Goal: Transaction & Acquisition: Book appointment/travel/reservation

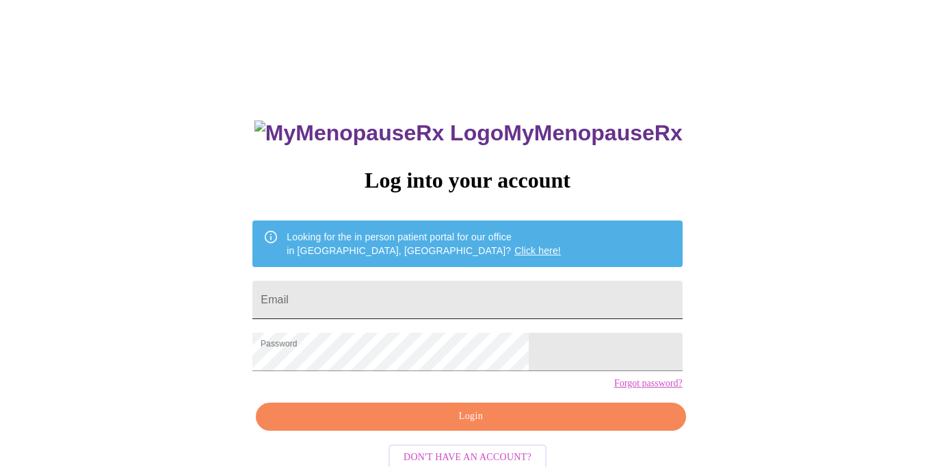
click at [448, 292] on input "Email" at bounding box center [467, 300] width 430 height 38
type input "[EMAIL_ADDRESS][PERSON_NAME][PERSON_NAME][DOMAIN_NAME]"
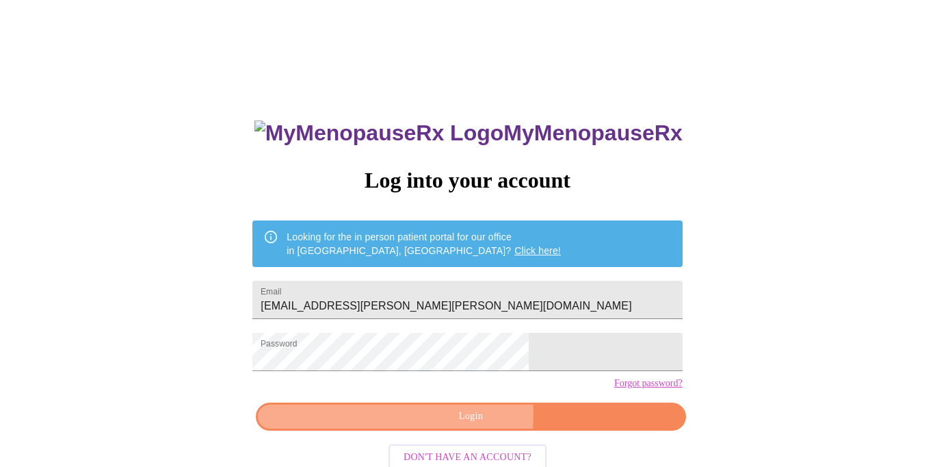
click at [458, 425] on span "Login" at bounding box center [471, 416] width 398 height 17
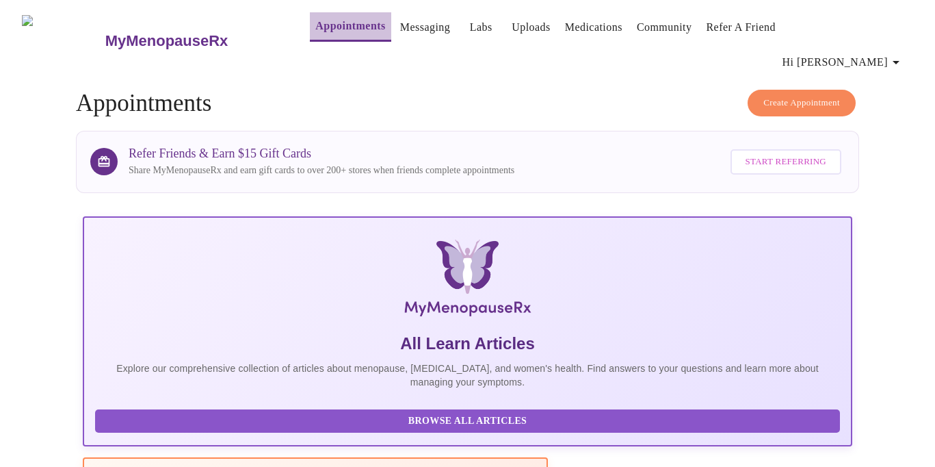
click at [327, 31] on link "Appointments" at bounding box center [350, 25] width 70 height 19
click at [768, 95] on span "Create Appointment" at bounding box center [802, 103] width 77 height 16
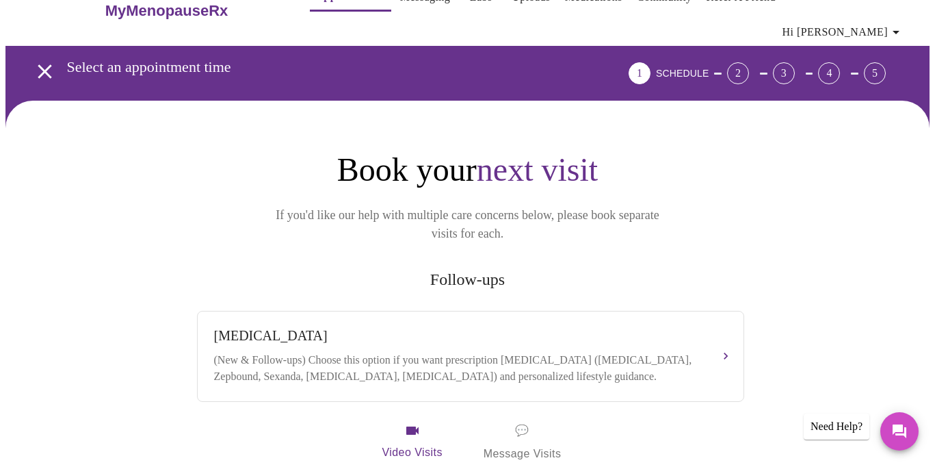
scroll to position [25, 0]
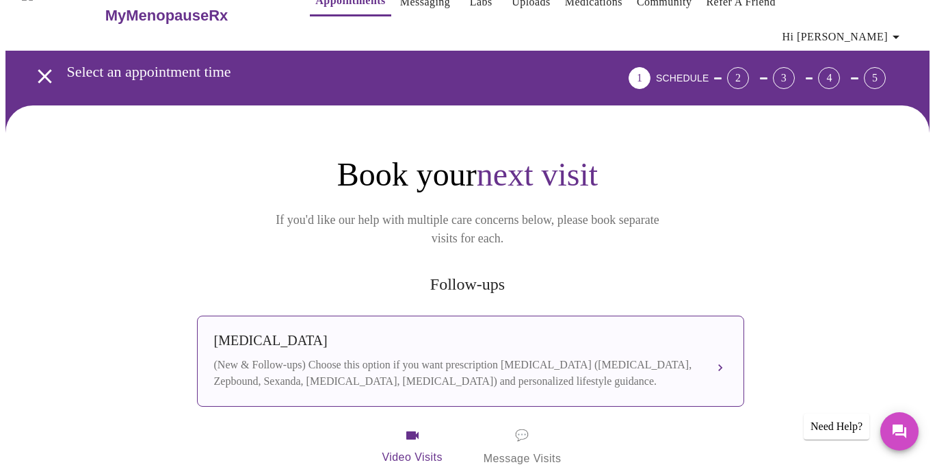
click at [259, 333] on div "[MEDICAL_DATA]" at bounding box center [457, 341] width 486 height 16
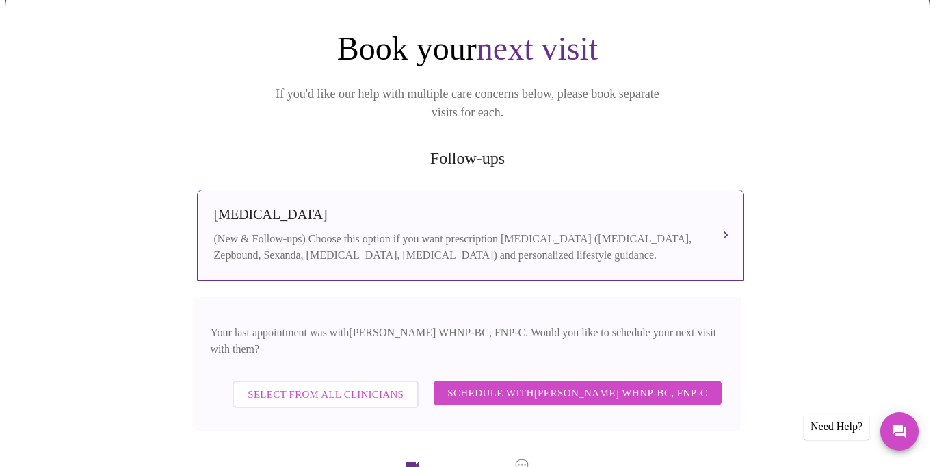
scroll to position [160, 0]
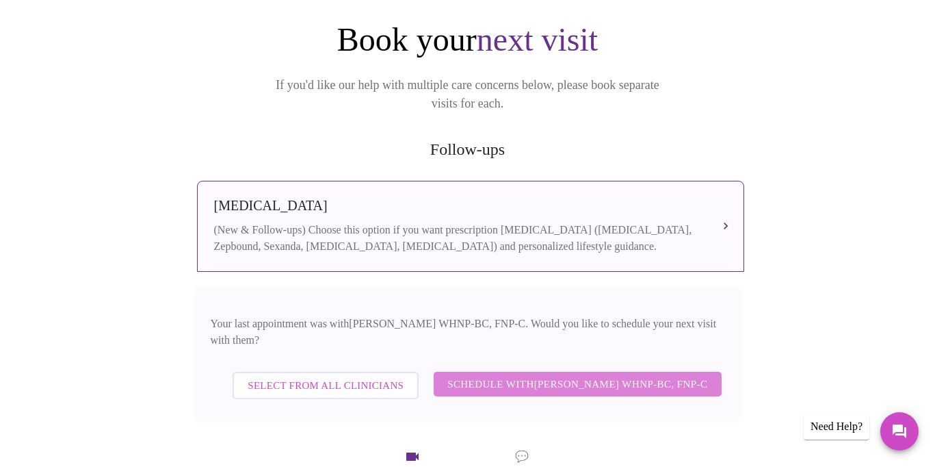
click at [527, 375] on span "Schedule with [PERSON_NAME] WHNP-BC, FNP-C" at bounding box center [577, 384] width 260 height 18
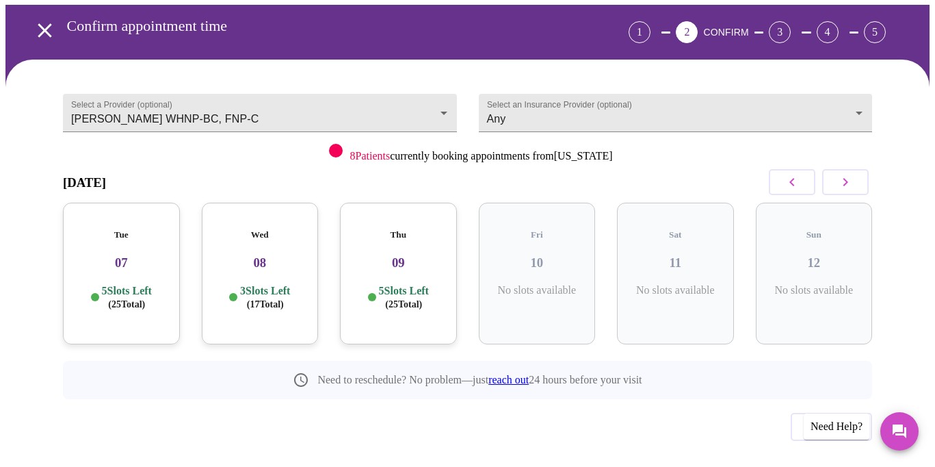
click at [860, 169] on button "button" at bounding box center [845, 182] width 47 height 26
click at [862, 169] on button "button" at bounding box center [845, 182] width 47 height 26
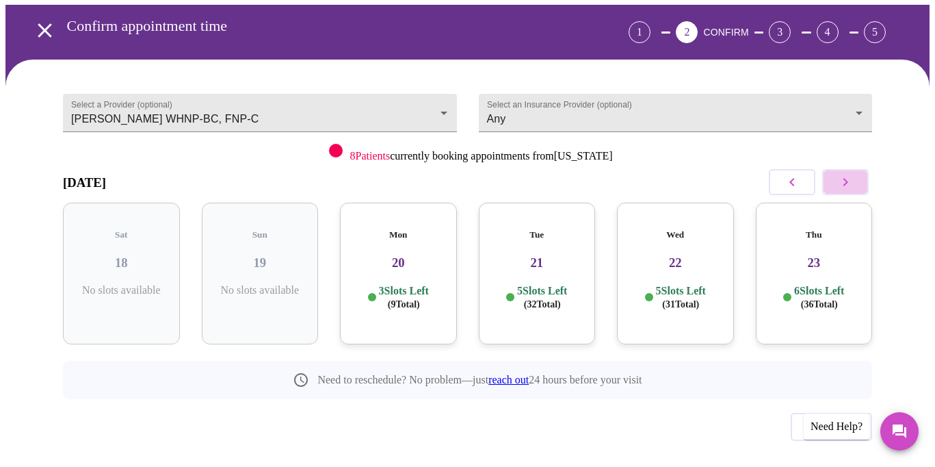
click at [863, 169] on button "button" at bounding box center [845, 182] width 47 height 26
click at [689, 255] on h3 "28" at bounding box center [675, 262] width 95 height 15
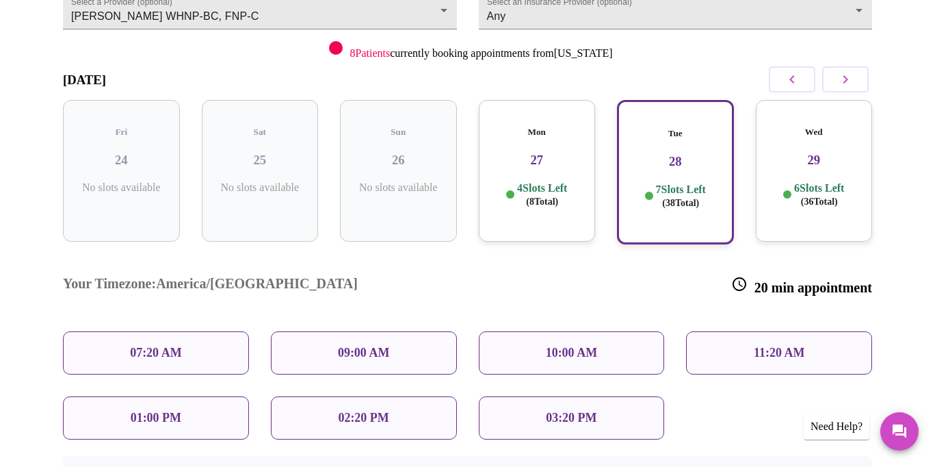
scroll to position [172, 0]
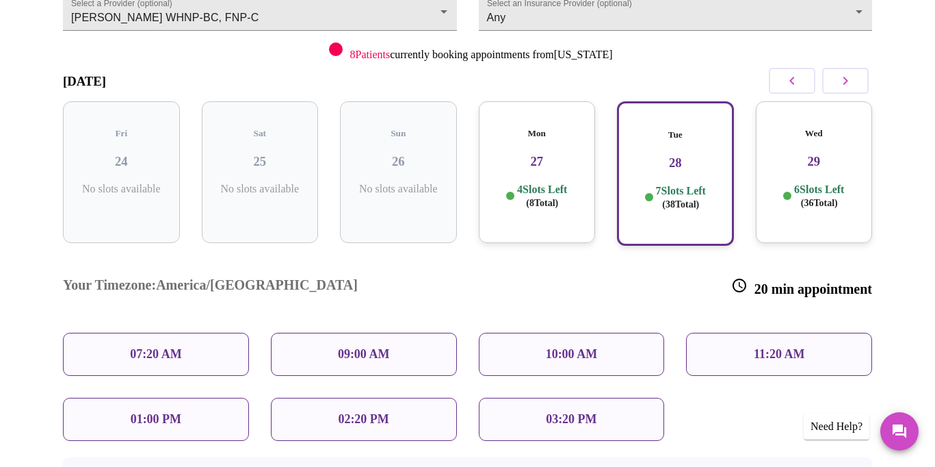
click at [793, 179] on div "Wed 29 6 Slots Left ( 36 Total)" at bounding box center [814, 172] width 117 height 142
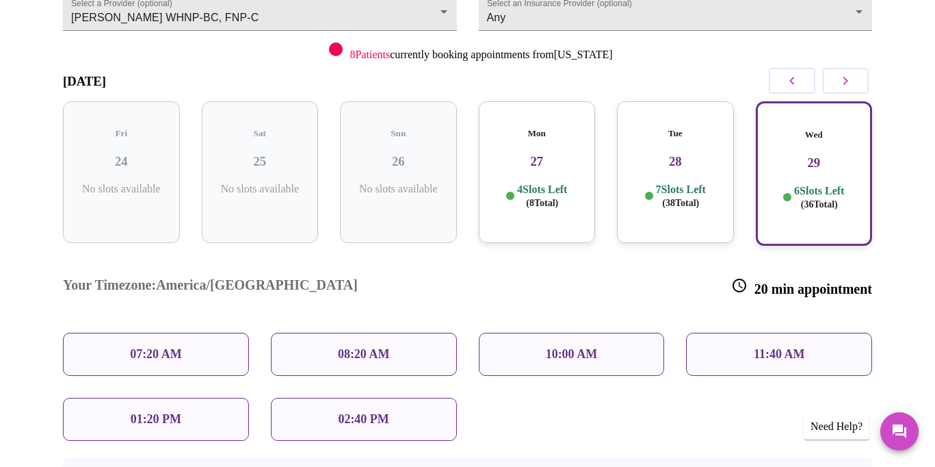
click at [696, 198] on span "( 38 Total)" at bounding box center [680, 203] width 37 height 10
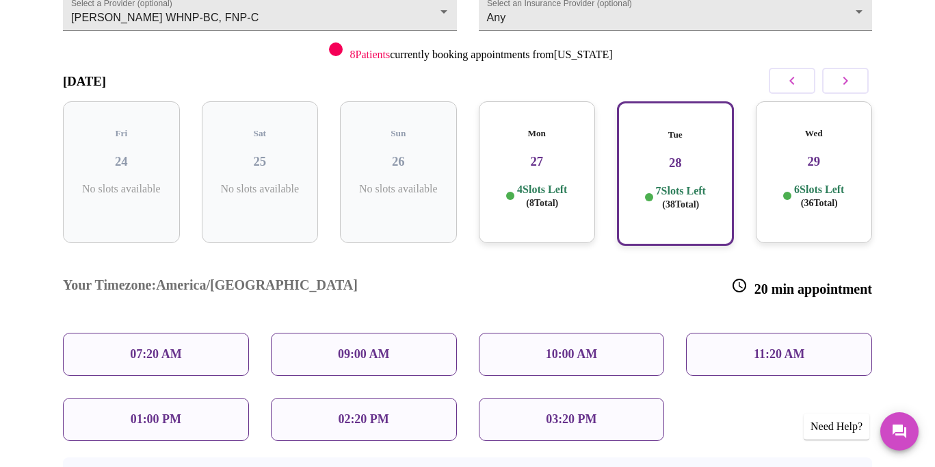
click at [578, 183] on div "4 Slots Left ( 8 Total)" at bounding box center [537, 196] width 95 height 27
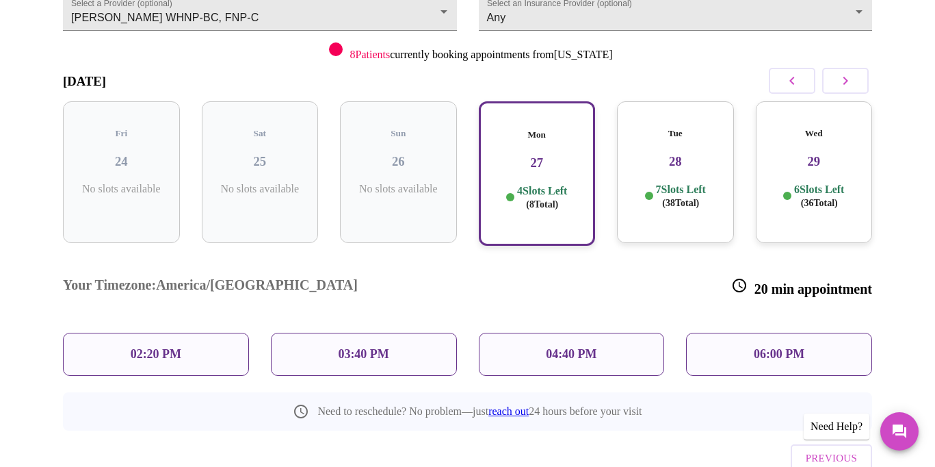
click at [680, 183] on p "7 Slots Left ( 38 Total)" at bounding box center [681, 196] width 50 height 27
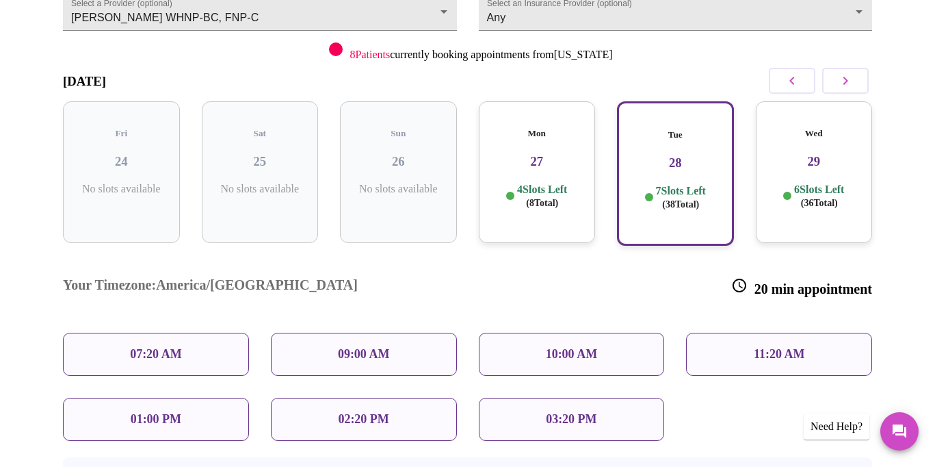
click at [829, 139] on div "Wed 29 6 Slots Left ( 36 Total)" at bounding box center [814, 172] width 117 height 142
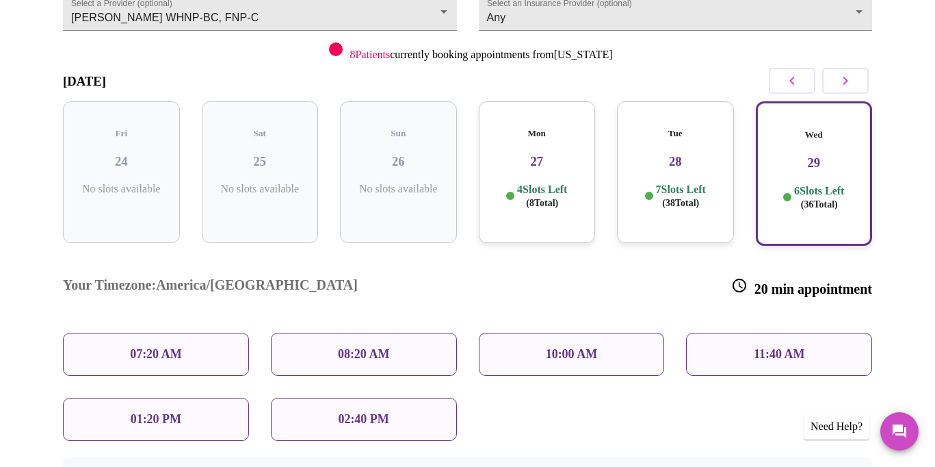
click at [159, 347] on p "07:20 AM" at bounding box center [156, 354] width 52 height 14
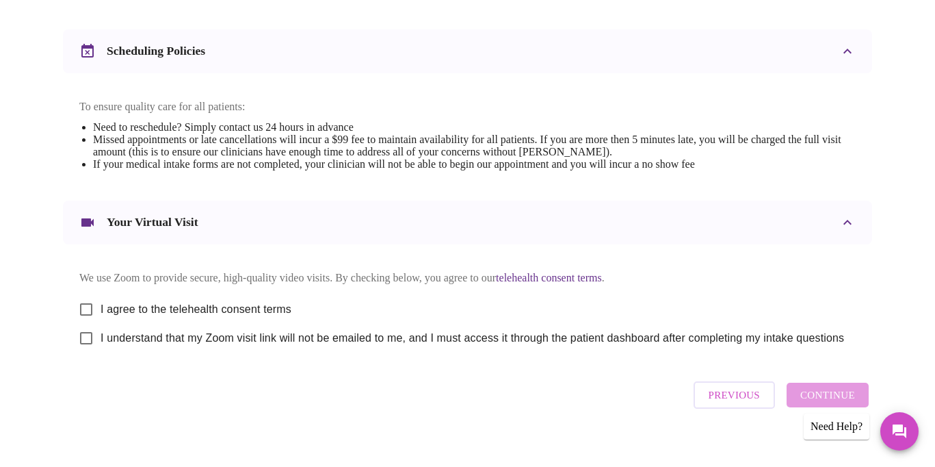
scroll to position [525, 0]
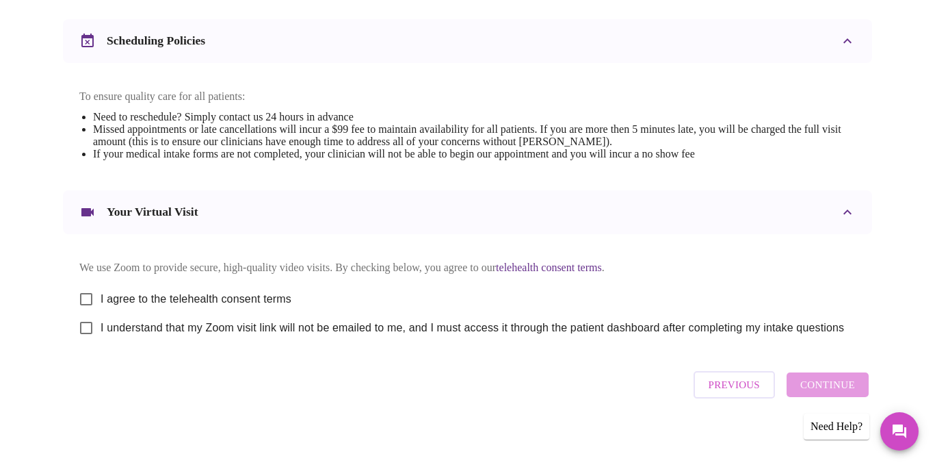
click at [88, 290] on input "I agree to the telehealth consent terms" at bounding box center [86, 299] width 29 height 29
checkbox input "true"
click at [86, 319] on input "I understand that my Zoom visit link will not be emailed to me, and I must acce…" at bounding box center [86, 327] width 29 height 29
checkbox input "true"
click at [809, 378] on span "Continue" at bounding box center [828, 385] width 55 height 18
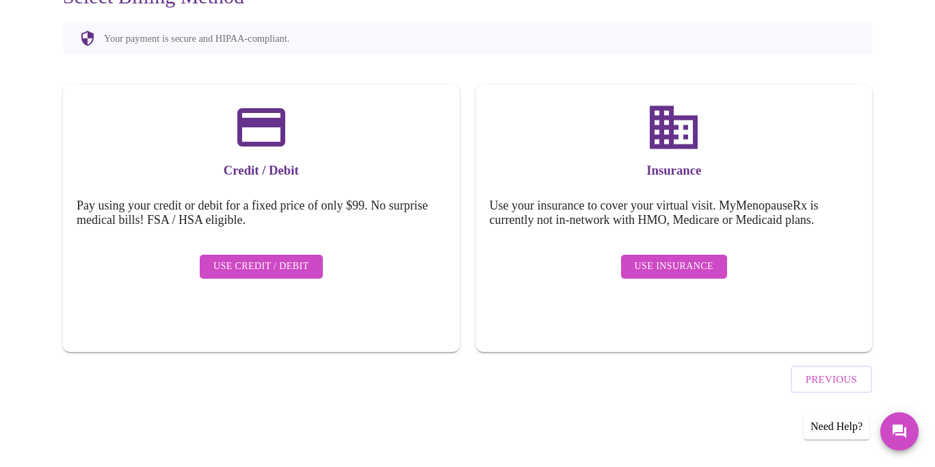
scroll to position [116, 0]
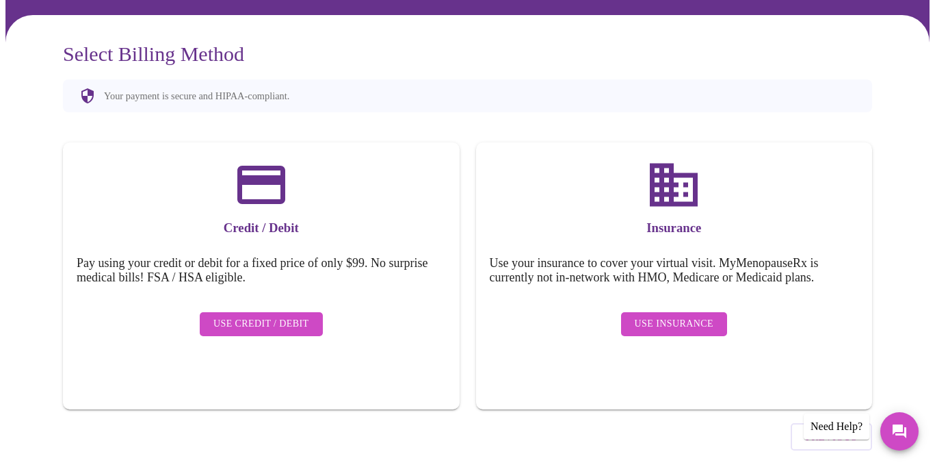
click at [642, 312] on button "Use Insurance" at bounding box center [674, 324] width 106 height 24
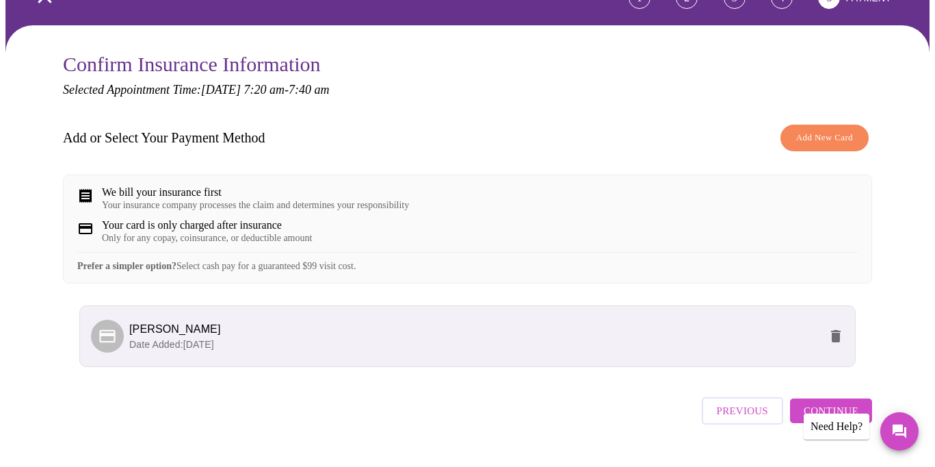
scroll to position [127, 0]
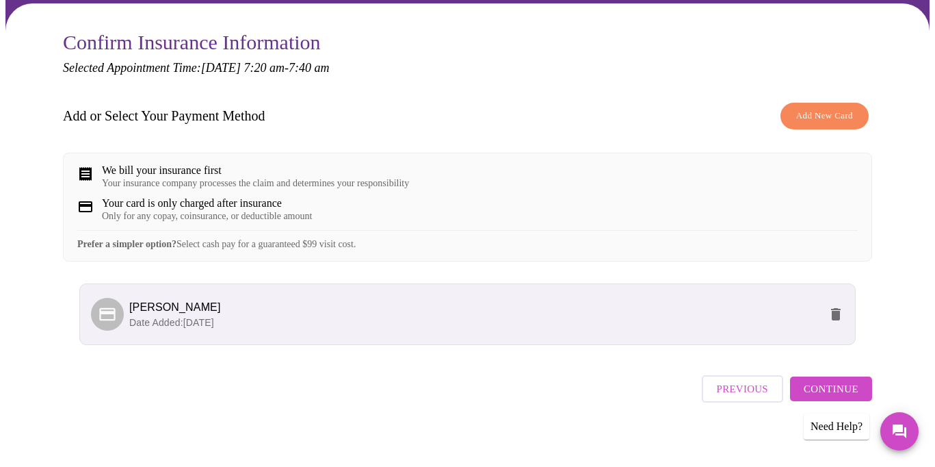
click at [849, 380] on span "Continue" at bounding box center [831, 389] width 55 height 18
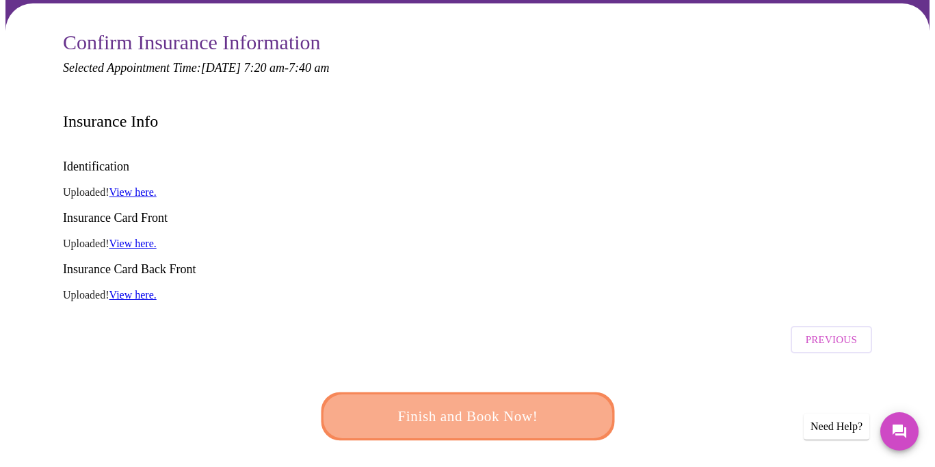
click at [495, 403] on span "Finish and Book Now!" at bounding box center [467, 416] width 263 height 26
